Goal: Communication & Community: Answer question/provide support

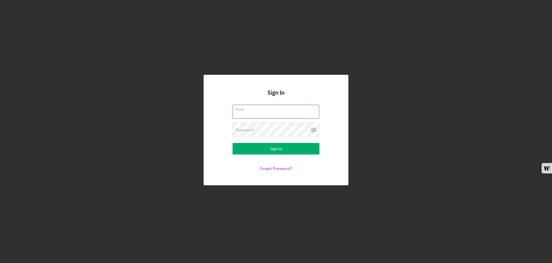
click at [258, 115] on input "Email" at bounding box center [275, 112] width 87 height 14
type input "meditas@msn.com"
click at [232, 143] on button "Sign In" at bounding box center [275, 149] width 87 height 12
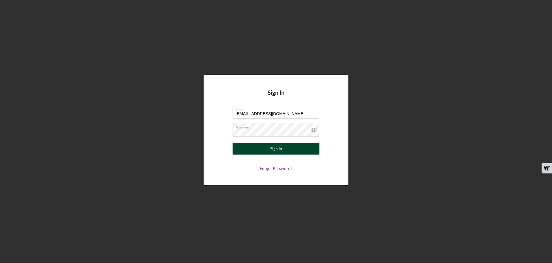
click at [288, 147] on button "Sign In" at bounding box center [275, 149] width 87 height 12
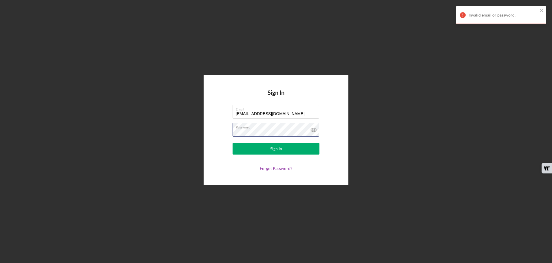
click at [232, 130] on form "Email meditas@msn.com Password Sign In Forgot Password?" at bounding box center [276, 138] width 116 height 66
click at [273, 150] on div "Sign In" at bounding box center [276, 149] width 12 height 12
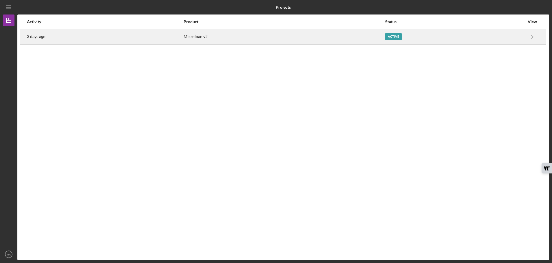
click at [394, 38] on div "Active" at bounding box center [393, 36] width 17 height 7
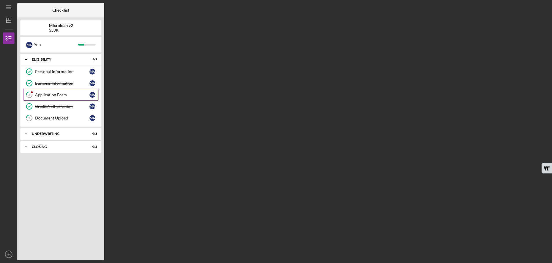
click at [65, 93] on div "Application Form" at bounding box center [62, 94] width 54 height 5
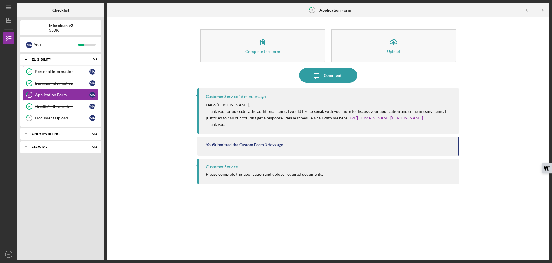
click at [54, 74] on div "Personal Information" at bounding box center [62, 71] width 54 height 5
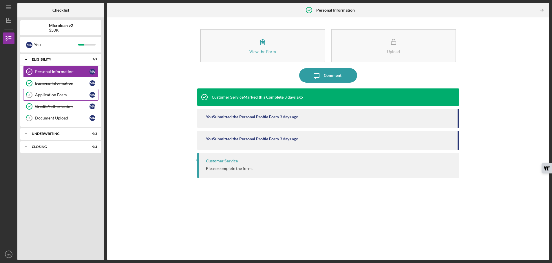
click at [57, 97] on link "3 Application Form M A" at bounding box center [60, 95] width 75 height 12
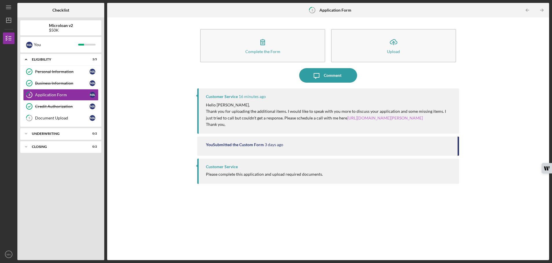
click at [363, 120] on link "[URL][DOMAIN_NAME][PERSON_NAME]" at bounding box center [385, 117] width 76 height 5
click at [331, 77] on div "Comment" at bounding box center [333, 75] width 18 height 14
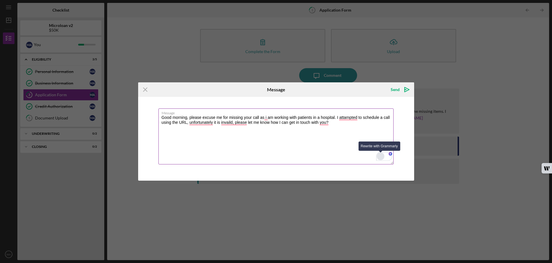
type textarea "Good morning, please excuse me for missing your call as i am working with patie…"
click at [380, 156] on div "Rewrite with Grammarly" at bounding box center [380, 156] width 6 height 7
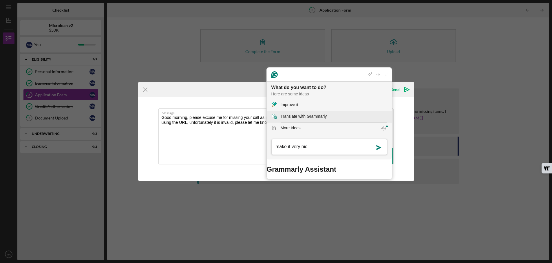
type textarea "make it very nice"
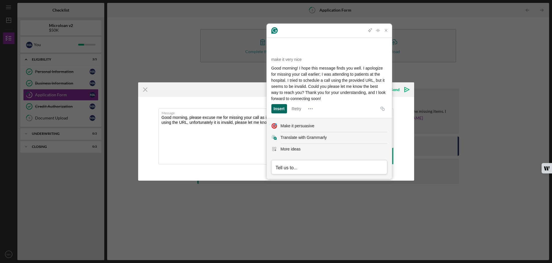
click at [279, 107] on div "Insert" at bounding box center [279, 108] width 11 height 9
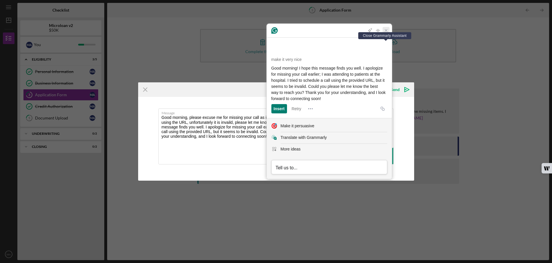
click at [387, 33] on icon "Close Grammarly Assistant" at bounding box center [386, 30] width 5 height 5
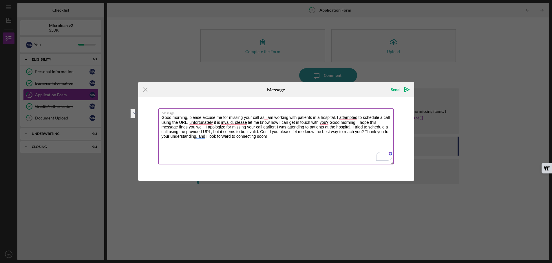
drag, startPoint x: 329, startPoint y: 122, endPoint x: 162, endPoint y: 117, distance: 167.1
click at [162, 117] on textarea "Good morning, please excuse me for missing your call as i am working with patie…" at bounding box center [275, 136] width 235 height 56
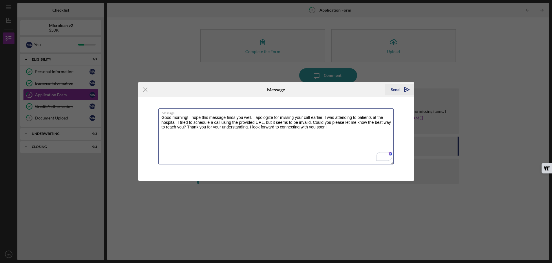
type textarea "Good morning! I hope this message finds you well. I apologize for missing your …"
click at [407, 91] on polygon "submit" at bounding box center [406, 89] width 5 height 5
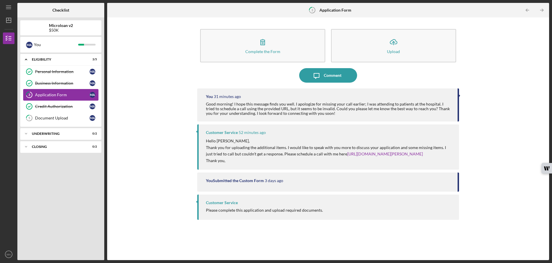
click at [61, 95] on div "Application Form" at bounding box center [62, 94] width 54 height 5
